Goal: Entertainment & Leisure: Browse casually

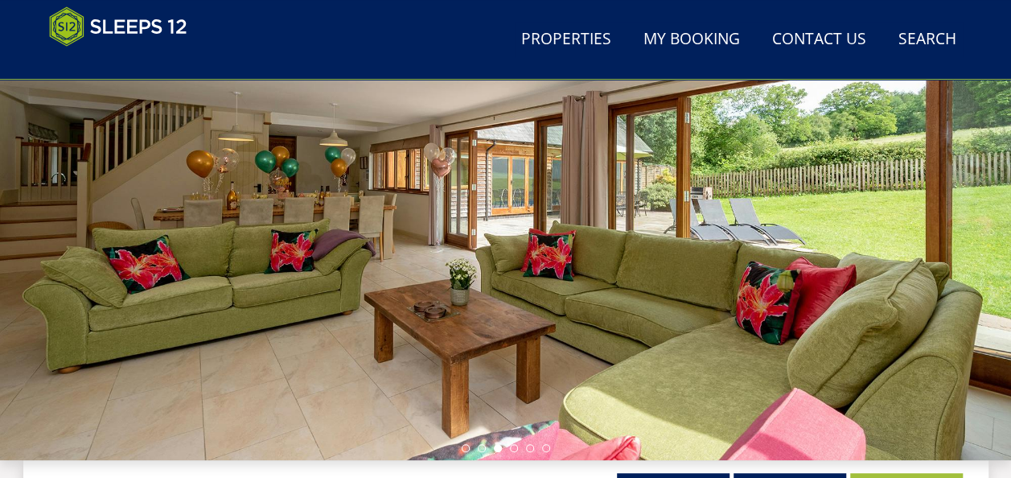
scroll to position [241, 0]
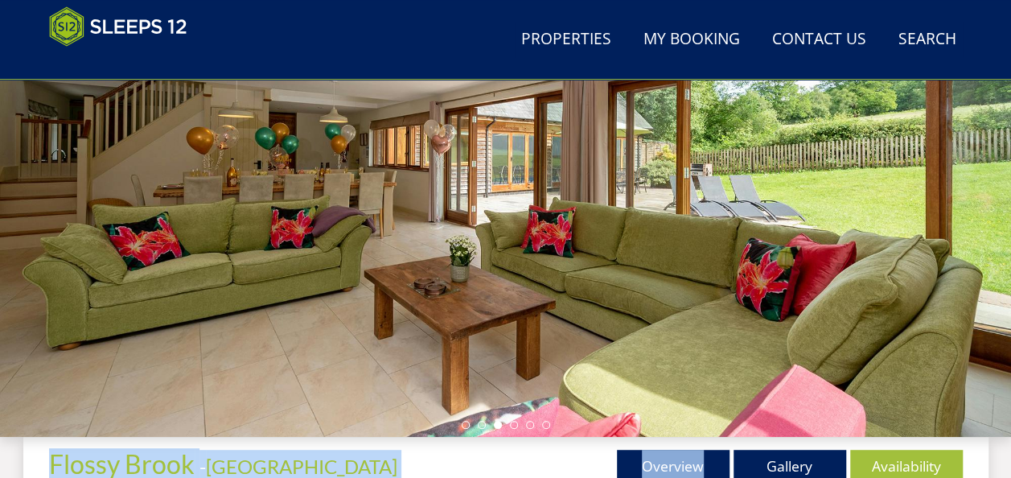
drag, startPoint x: 800, startPoint y: 431, endPoint x: 780, endPoint y: 465, distance: 38.9
click at [780, 465] on link "Gallery" at bounding box center [790, 466] width 113 height 32
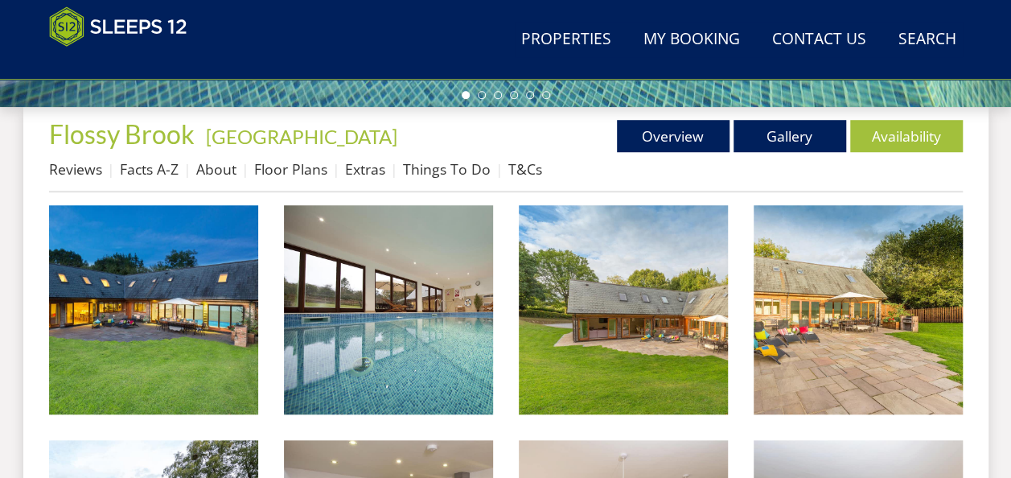
scroll to position [644, 0]
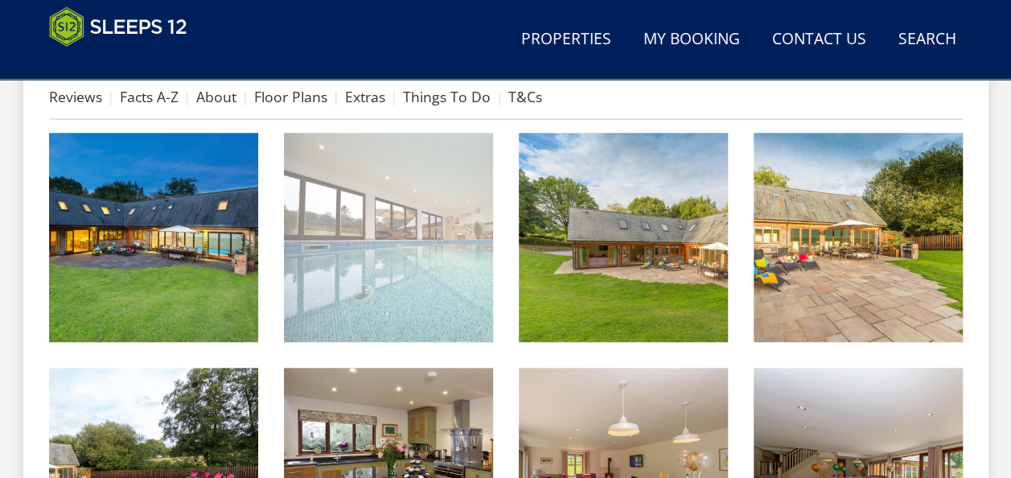
click at [397, 249] on img at bounding box center [388, 237] width 209 height 209
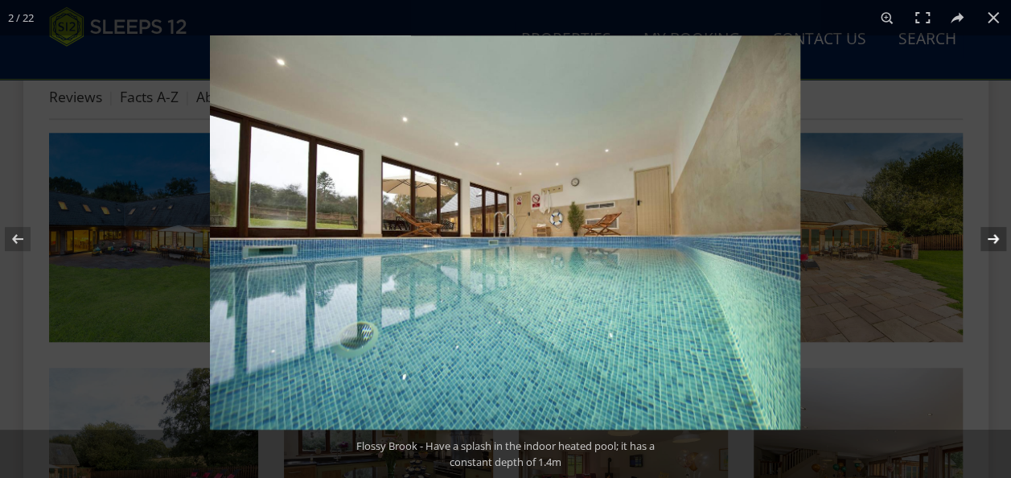
click at [990, 238] on button at bounding box center [983, 239] width 56 height 80
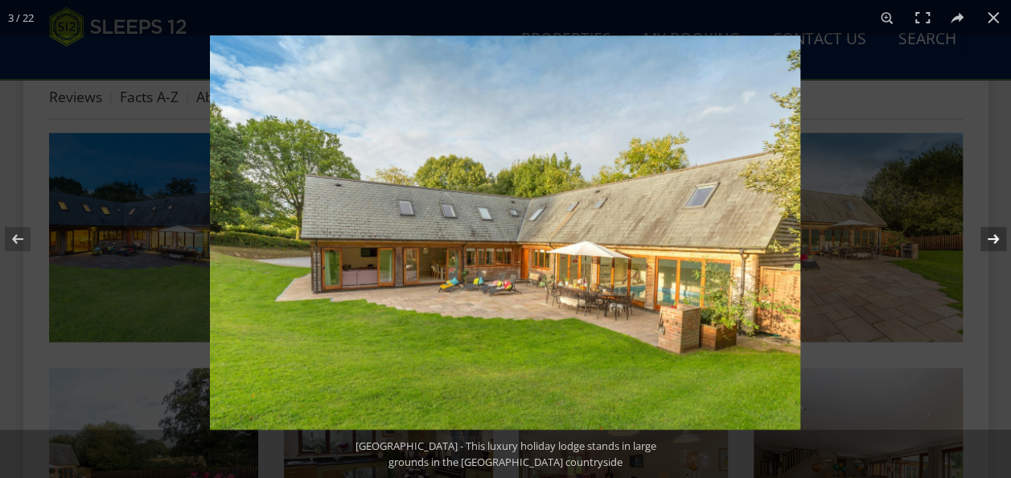
click at [990, 238] on button at bounding box center [983, 239] width 56 height 80
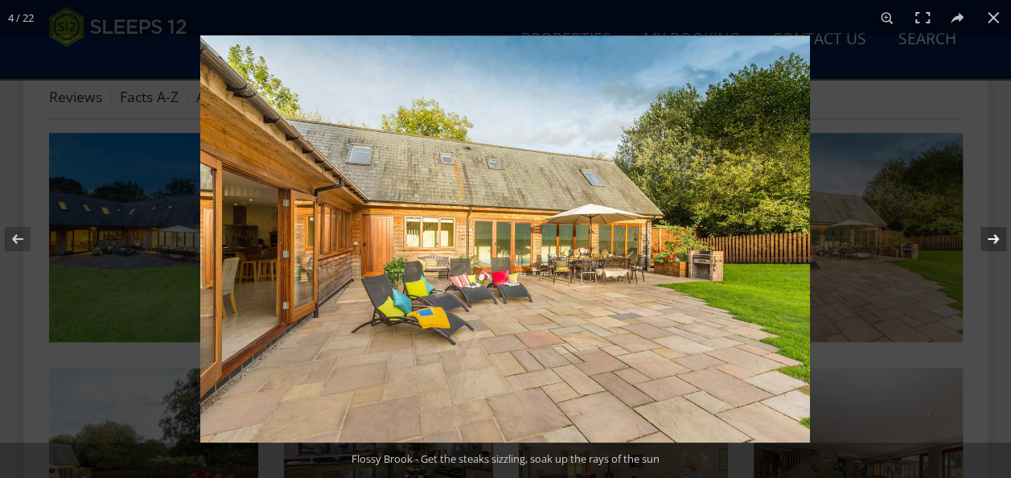
click at [989, 238] on button at bounding box center [983, 239] width 56 height 80
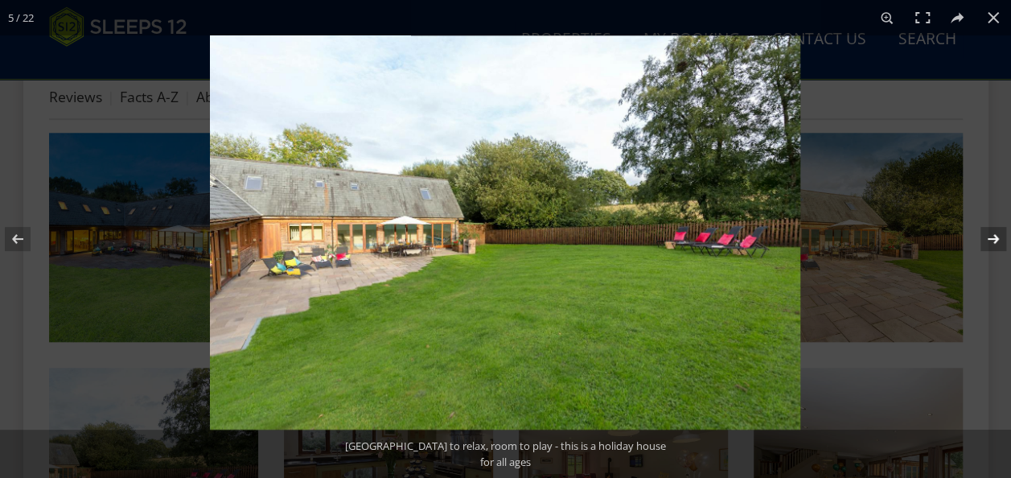
click at [989, 238] on button at bounding box center [983, 239] width 56 height 80
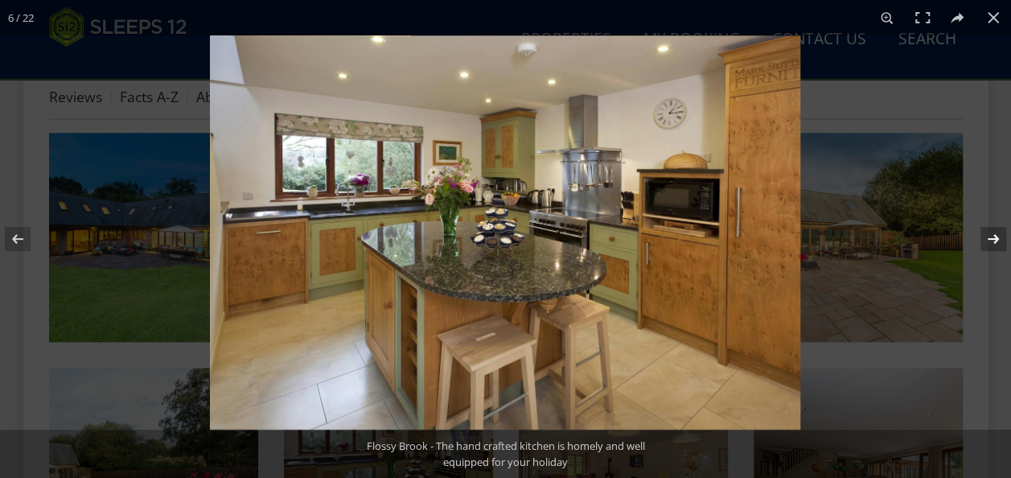
click at [989, 238] on button at bounding box center [983, 239] width 56 height 80
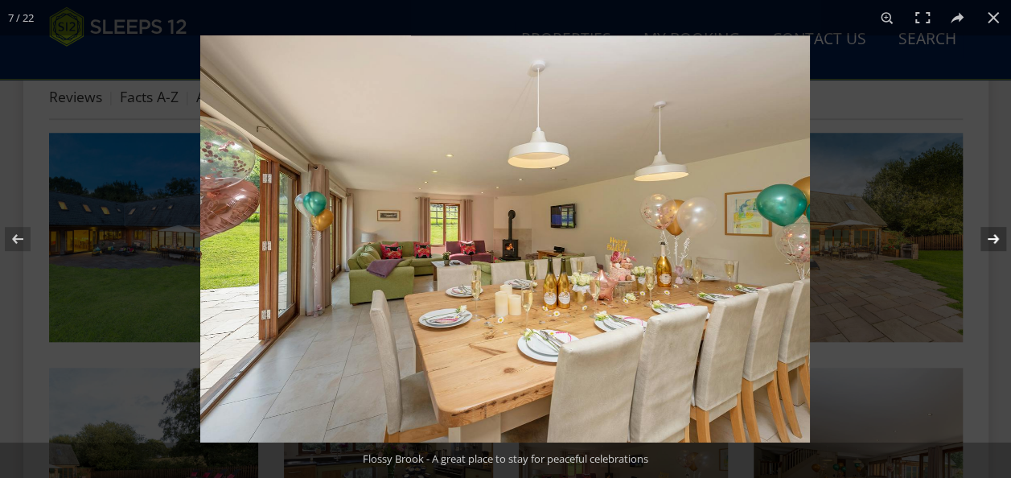
click at [989, 238] on button at bounding box center [983, 239] width 56 height 80
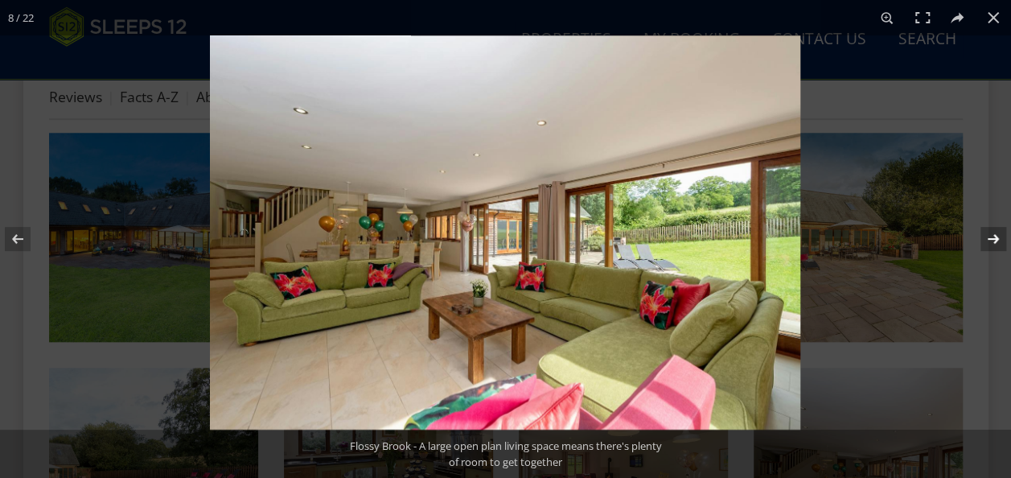
click at [989, 238] on button at bounding box center [983, 239] width 56 height 80
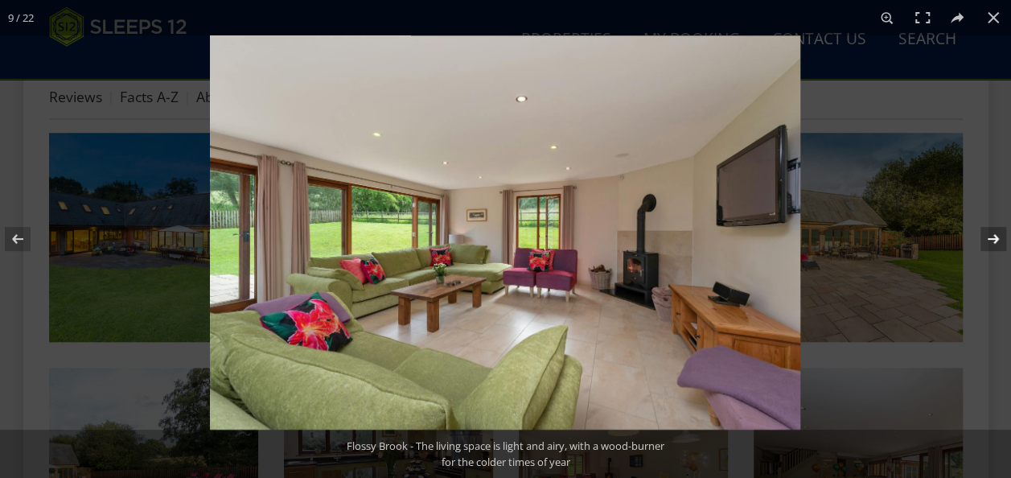
click at [989, 238] on button at bounding box center [983, 239] width 56 height 80
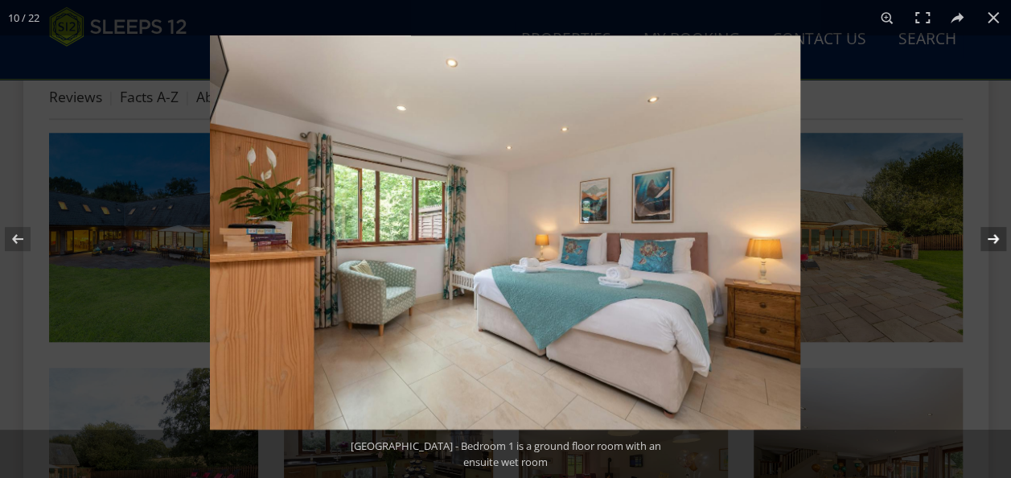
click at [989, 238] on button at bounding box center [983, 239] width 56 height 80
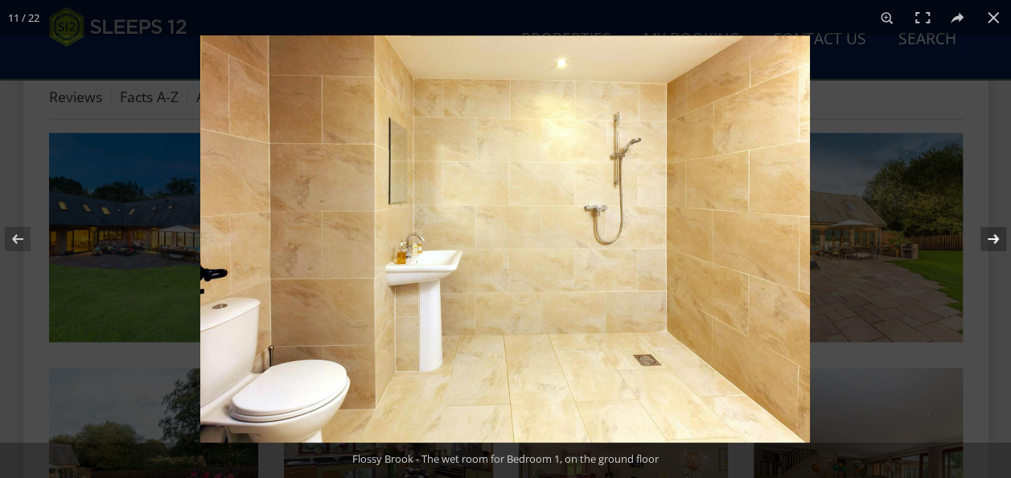
click at [989, 238] on button at bounding box center [983, 239] width 56 height 80
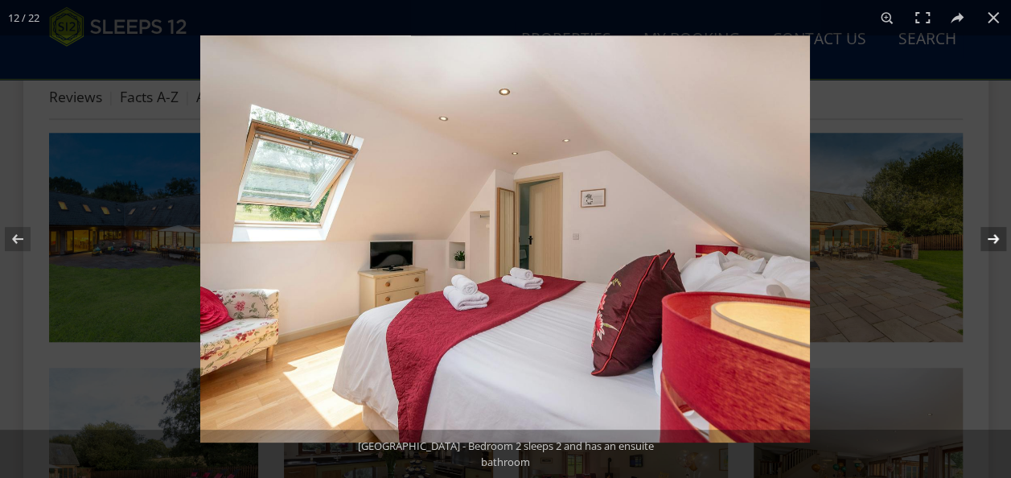
click at [986, 239] on button at bounding box center [983, 239] width 56 height 80
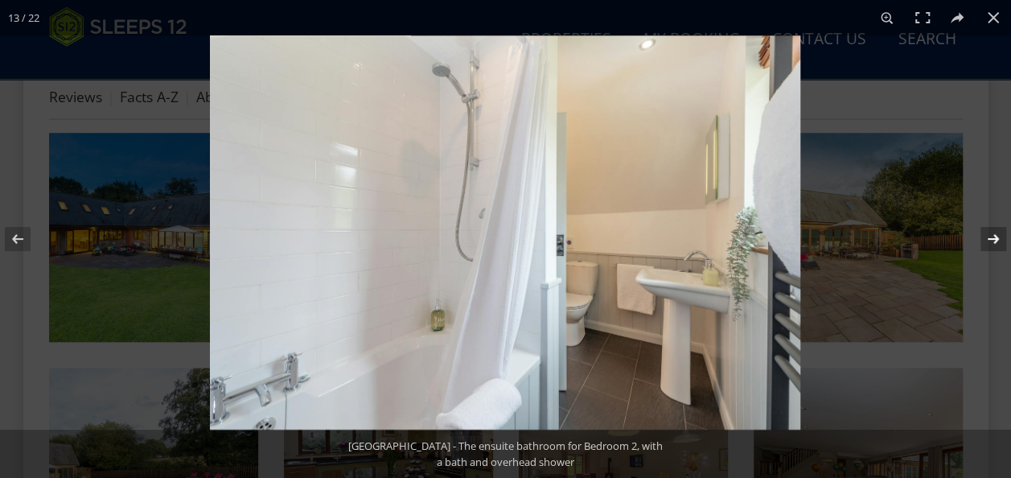
click at [986, 239] on button at bounding box center [983, 239] width 56 height 80
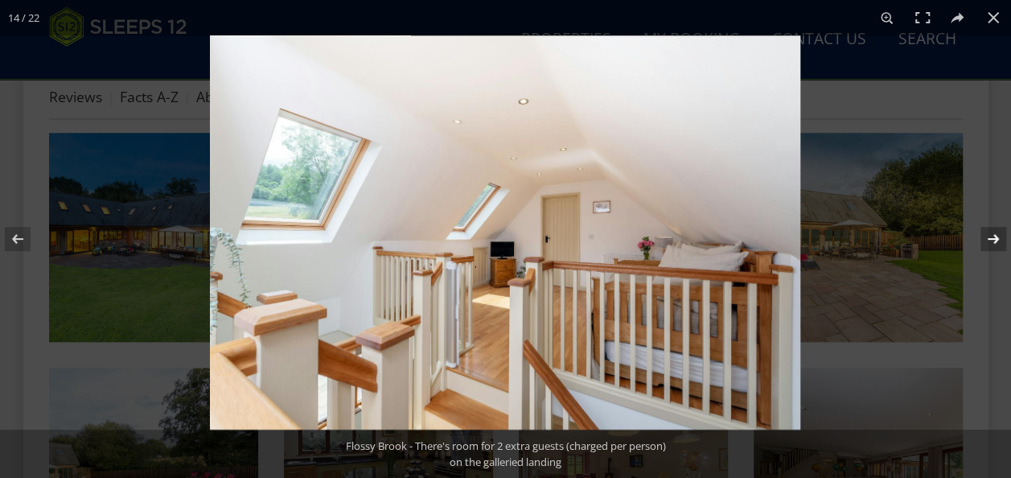
click at [985, 239] on button at bounding box center [983, 239] width 56 height 80
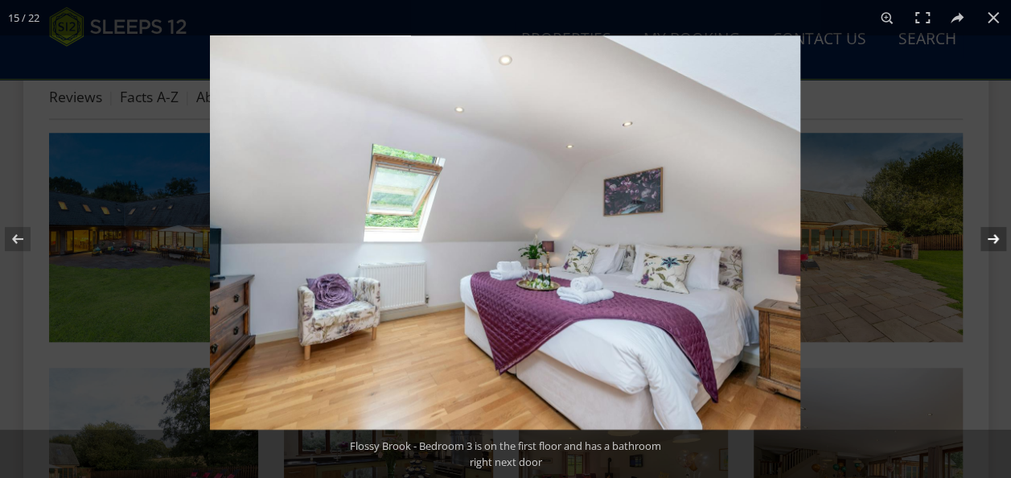
click at [985, 239] on button at bounding box center [983, 239] width 56 height 80
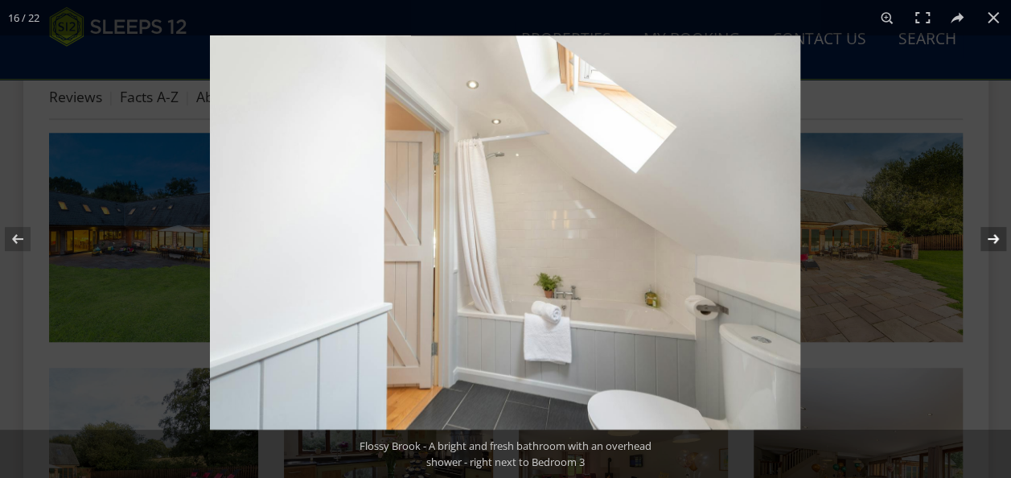
click at [985, 239] on button at bounding box center [983, 239] width 56 height 80
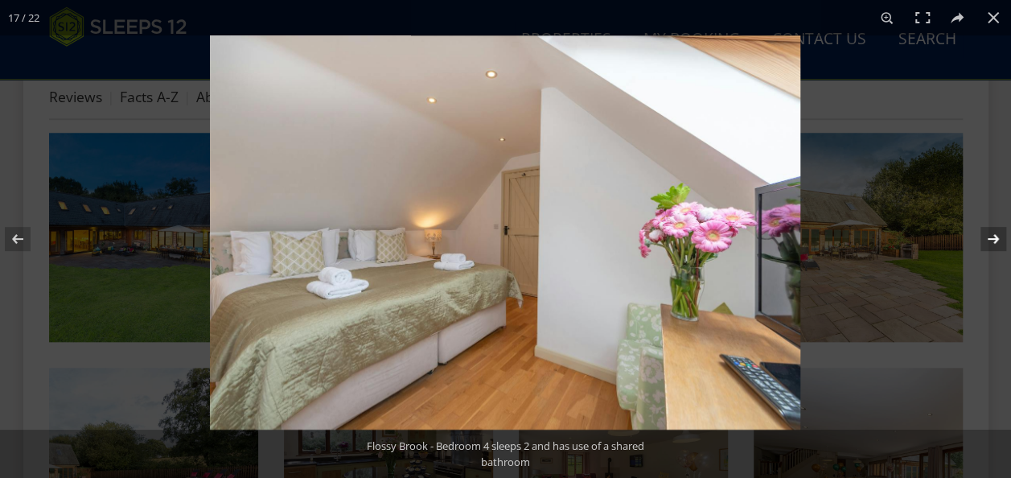
click at [985, 245] on button at bounding box center [983, 239] width 56 height 80
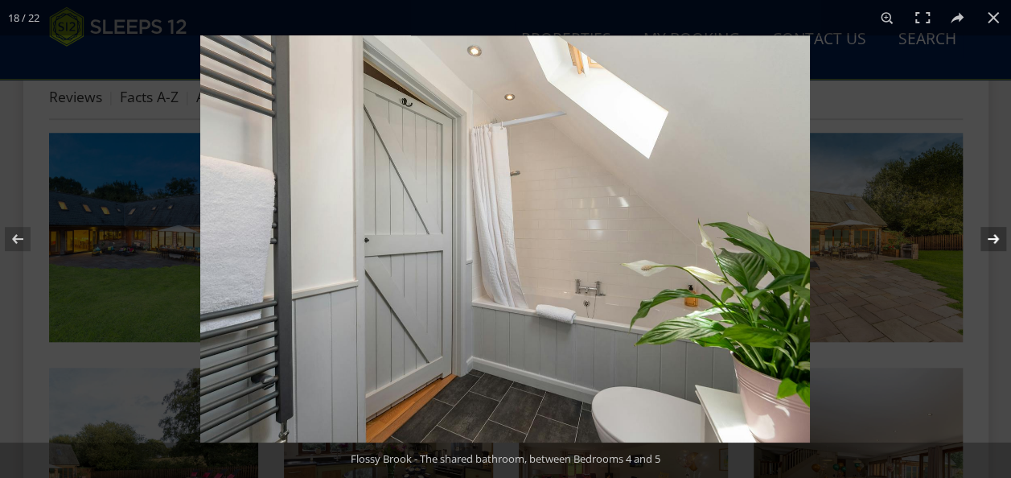
click at [985, 245] on button at bounding box center [983, 239] width 56 height 80
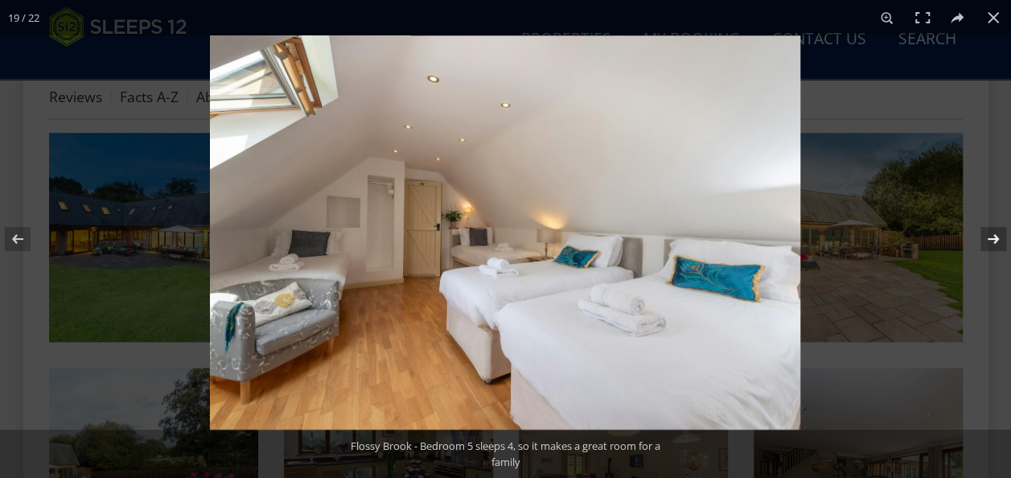
click at [985, 245] on button at bounding box center [983, 239] width 56 height 80
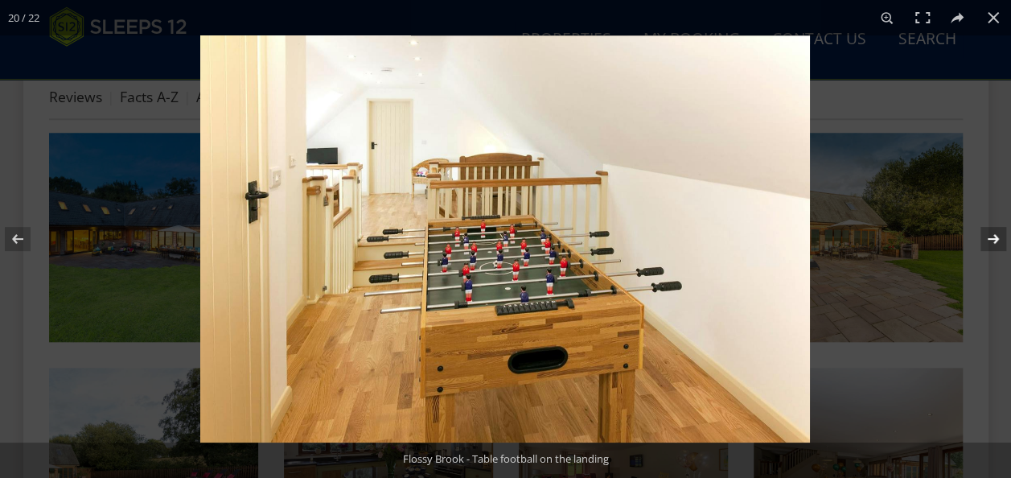
click at [985, 245] on button at bounding box center [983, 239] width 56 height 80
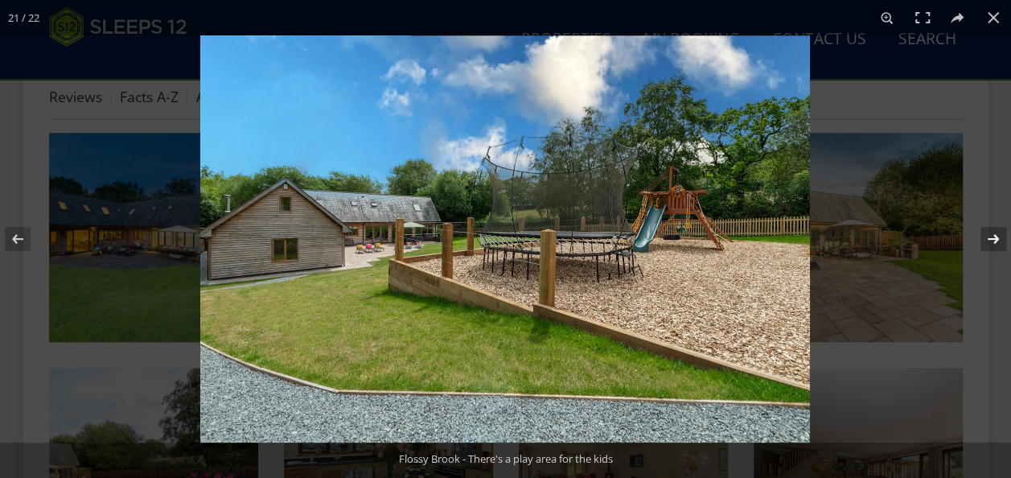
click at [985, 245] on button at bounding box center [983, 239] width 56 height 80
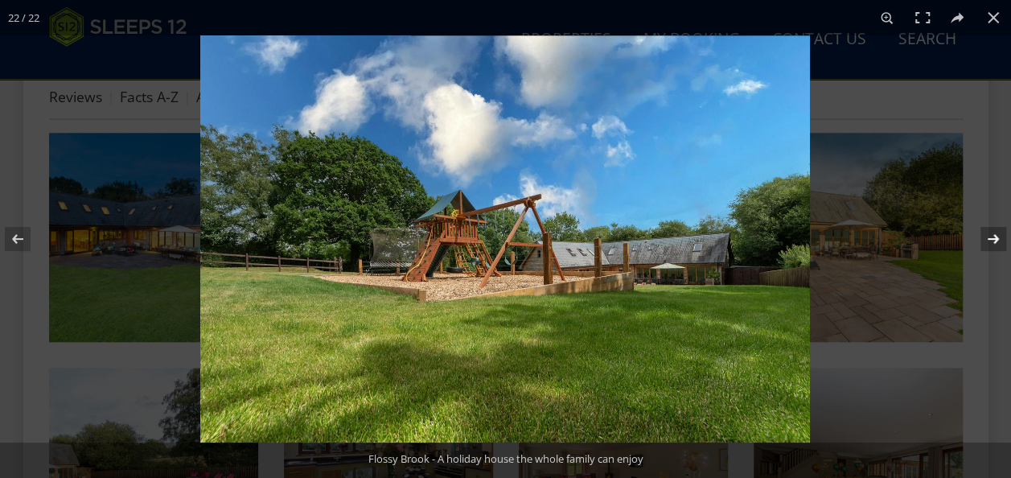
click at [985, 245] on button at bounding box center [983, 239] width 56 height 80
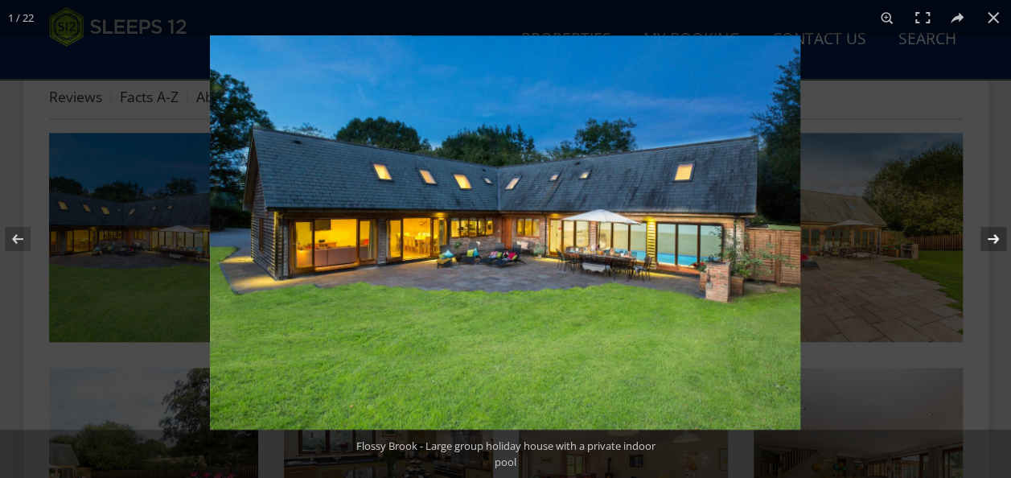
click at [985, 245] on button at bounding box center [983, 239] width 56 height 80
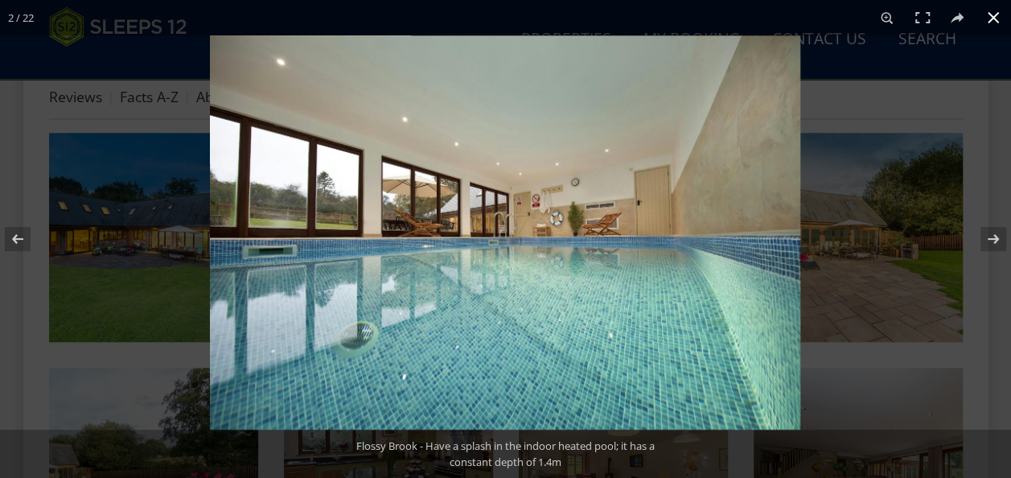
click at [985, 18] on button at bounding box center [993, 17] width 35 height 35
